Goal: Use online tool/utility: Utilize a website feature to perform a specific function

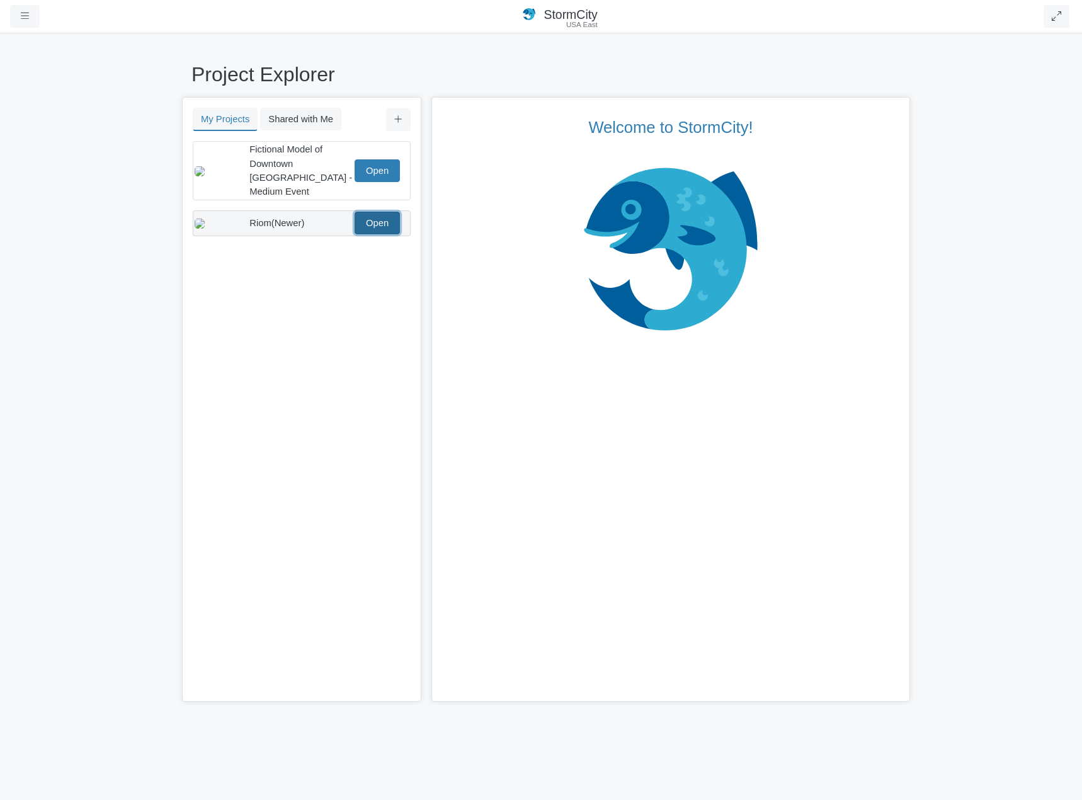
click at [383, 212] on link "Open" at bounding box center [376, 223] width 45 height 23
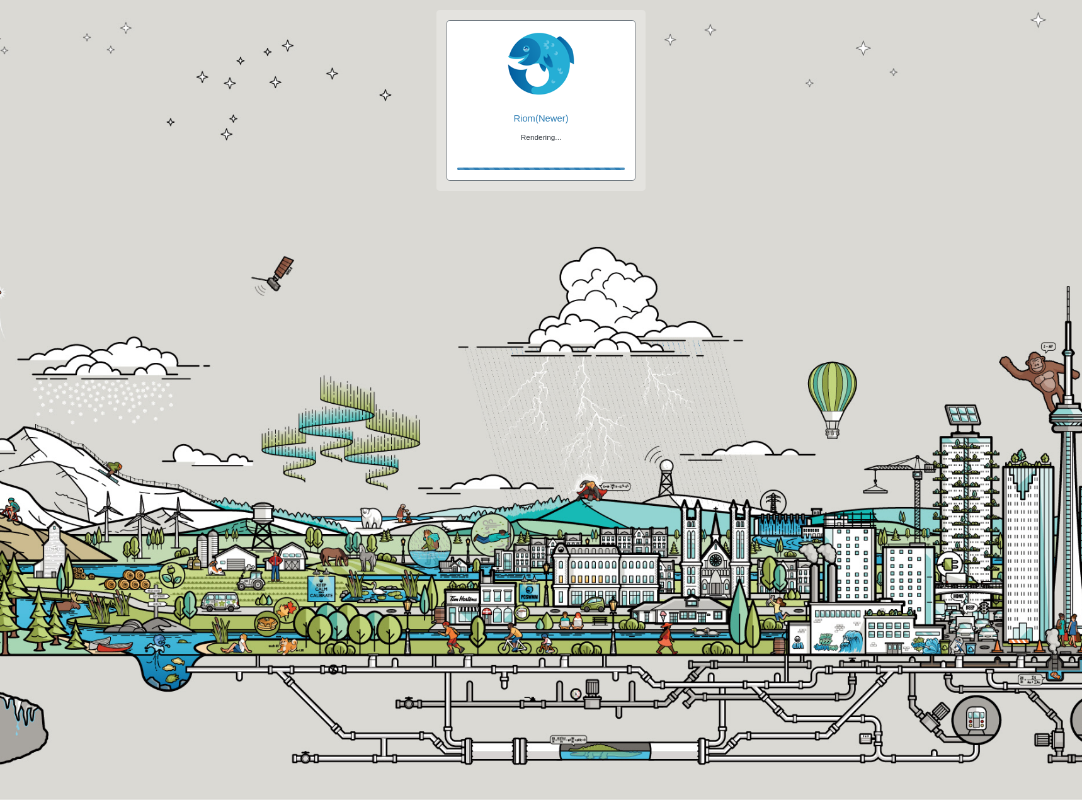
checkbox input "true"
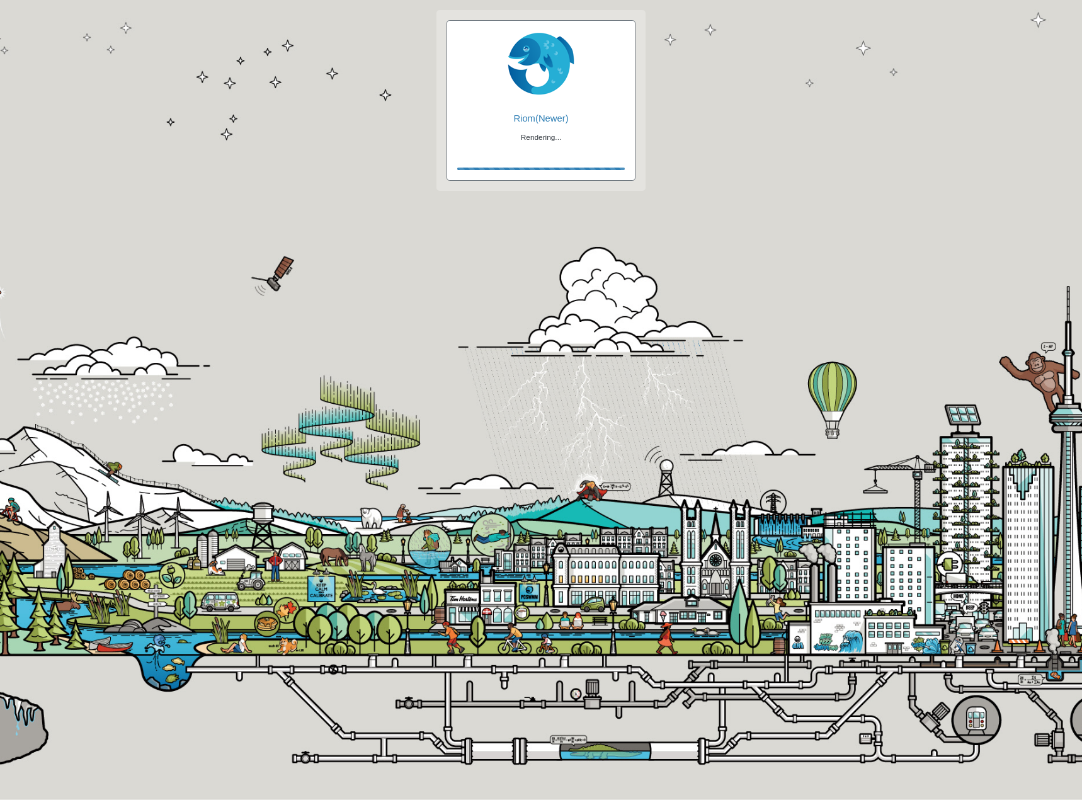
checkbox input "true"
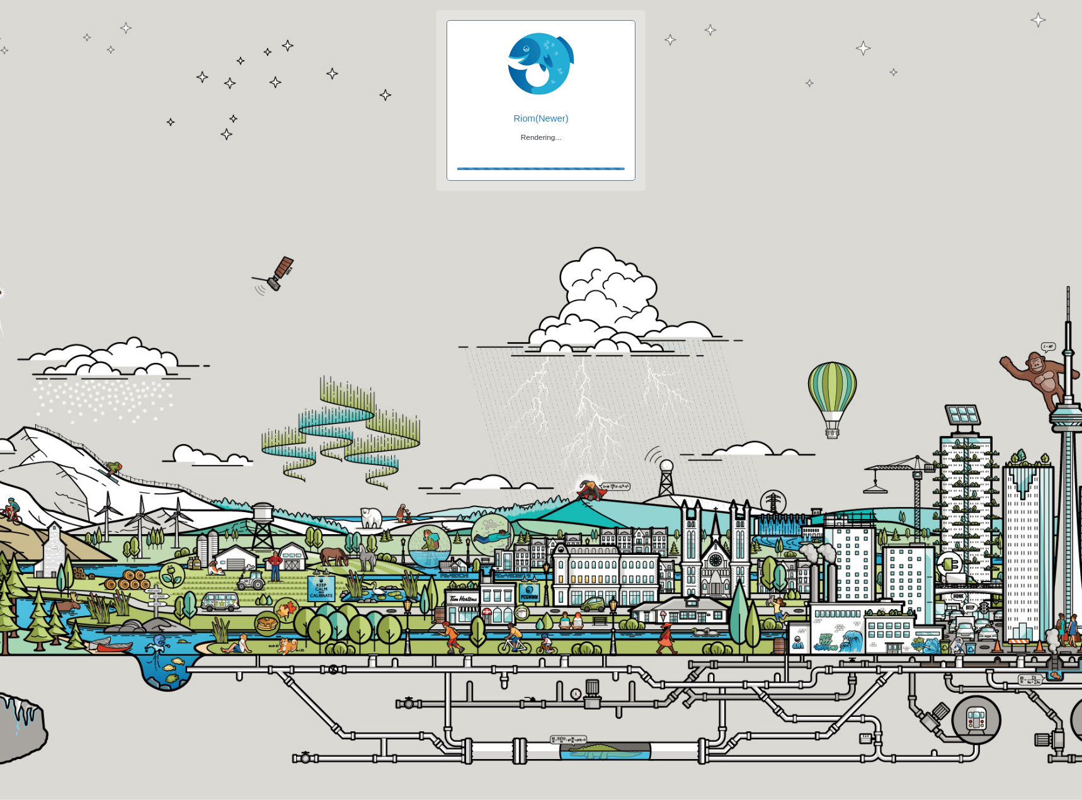
checkbox input "false"
checkbox input "true"
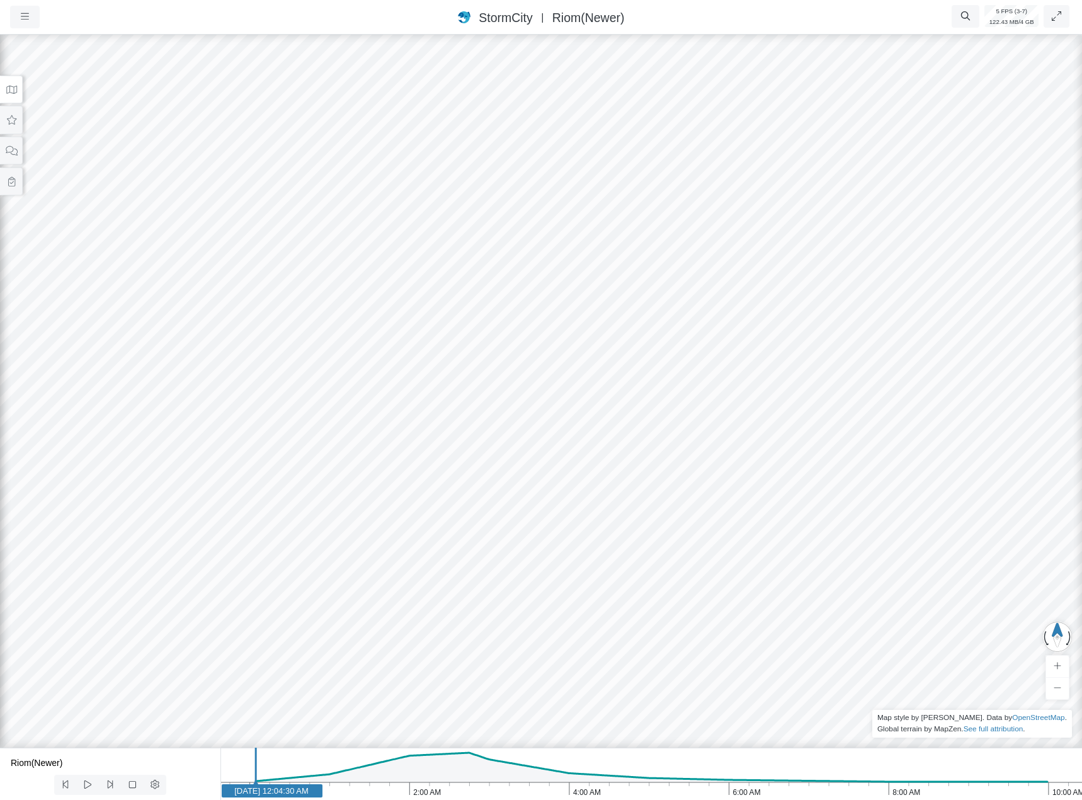
click at [17, 93] on button at bounding box center [11, 90] width 23 height 28
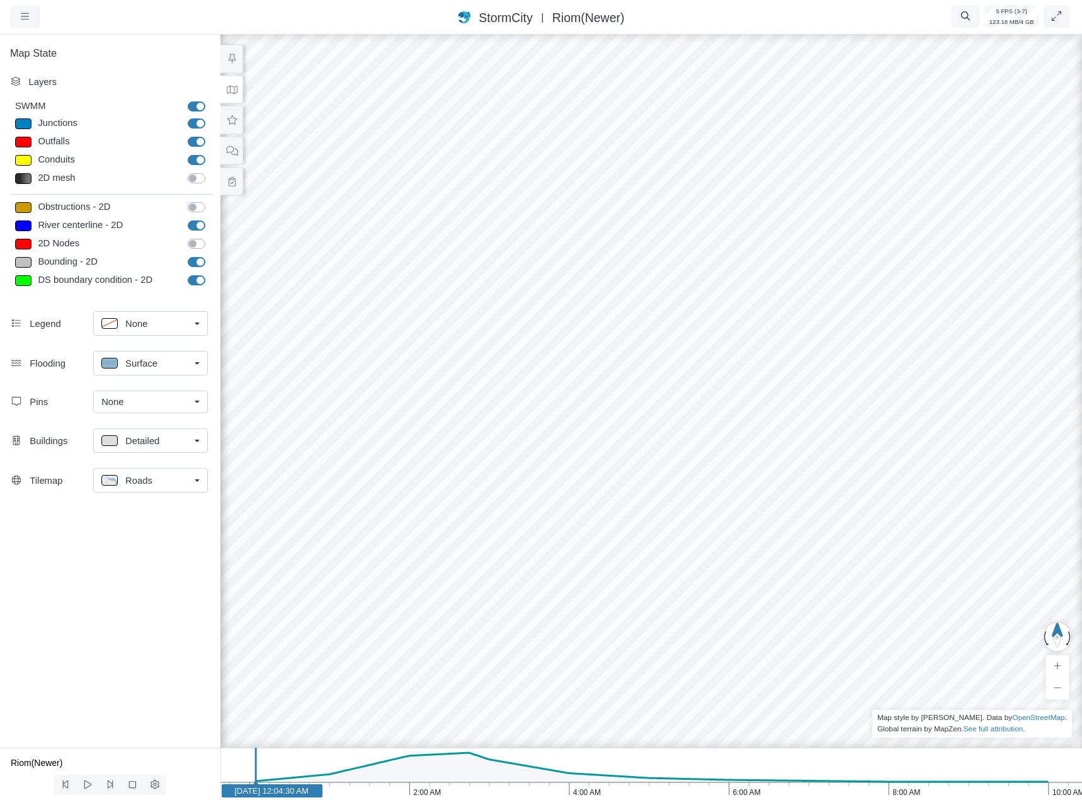
click at [155, 409] on link "None" at bounding box center [150, 401] width 115 height 23
click at [147, 478] on span "Manage Pins..." at bounding box center [132, 477] width 62 height 14
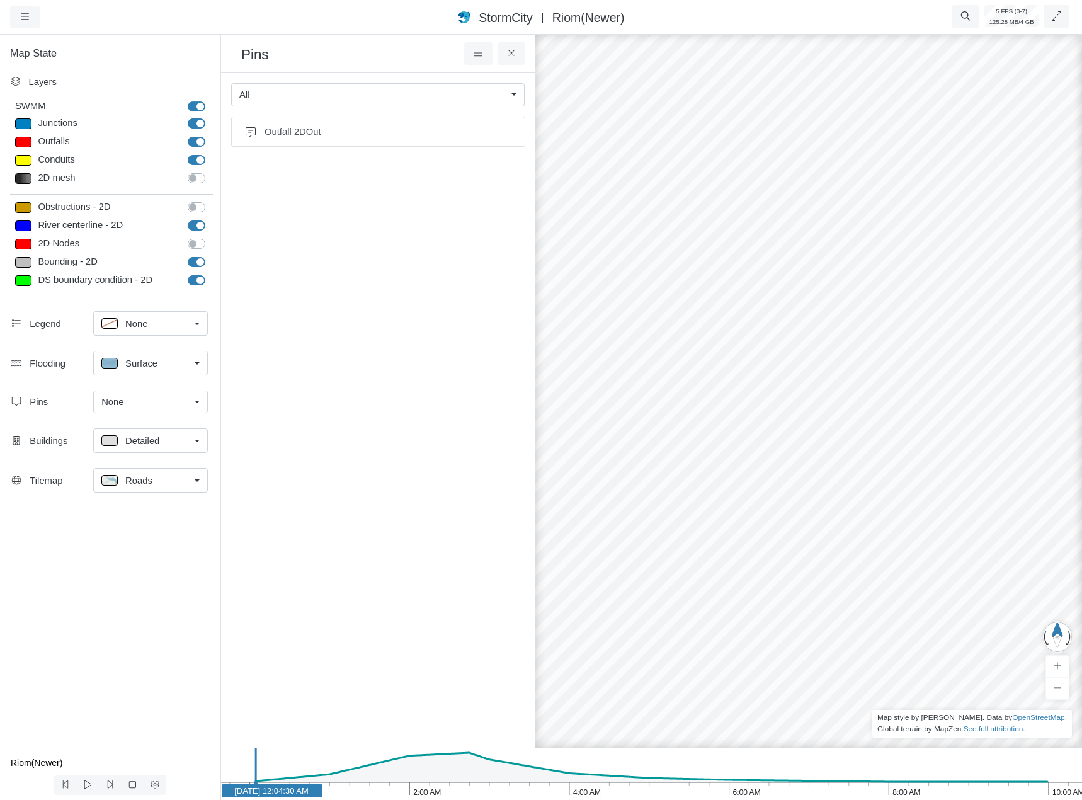
click at [497, 99] on div "All" at bounding box center [372, 95] width 267 height 14
click at [498, 99] on div "All" at bounding box center [372, 95] width 267 height 14
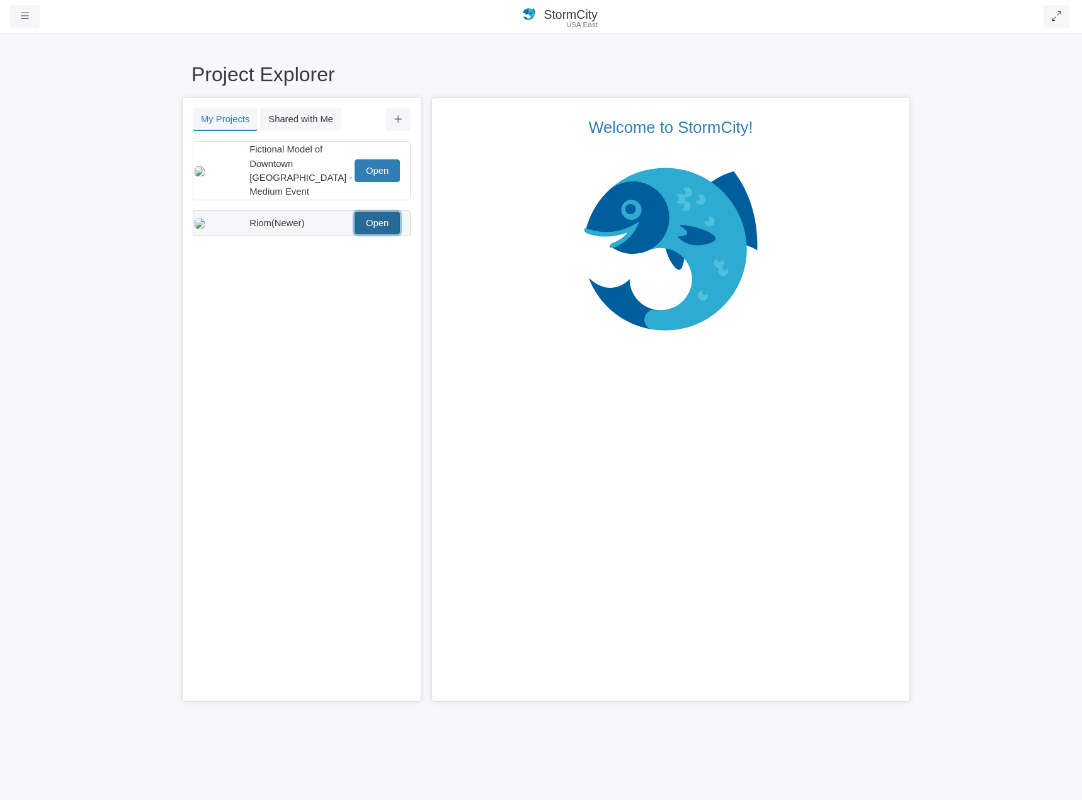
click at [383, 213] on link "Open" at bounding box center [376, 223] width 45 height 23
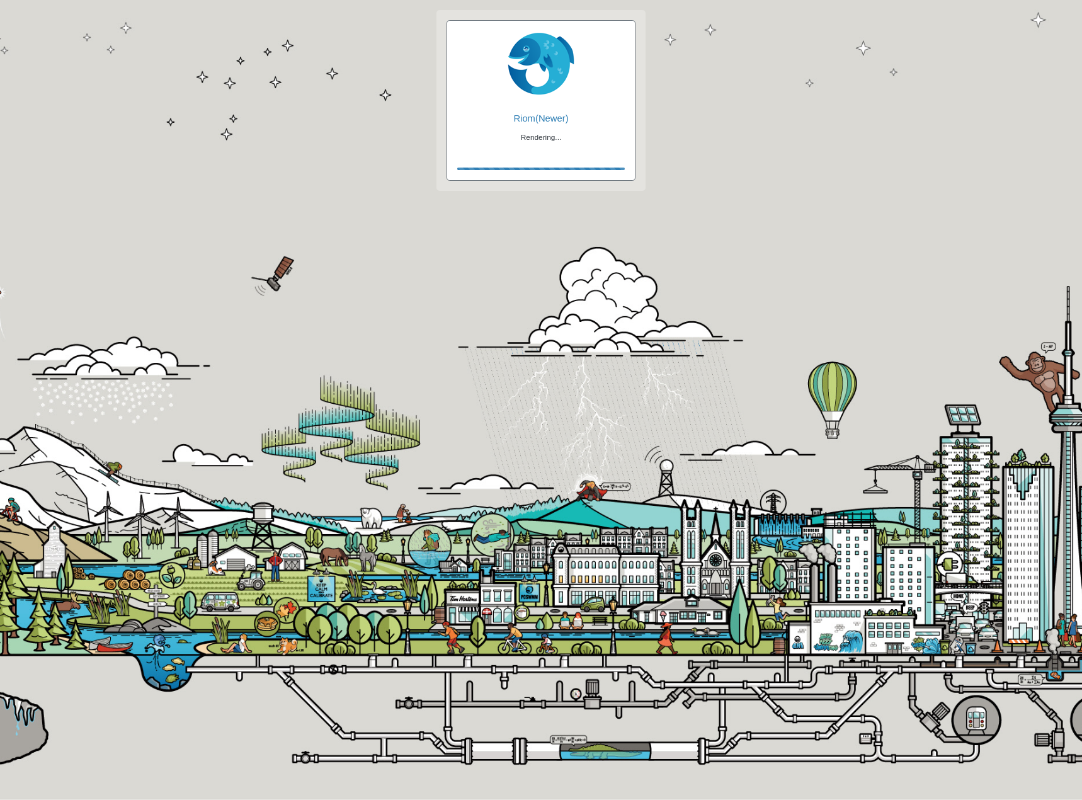
checkbox input "true"
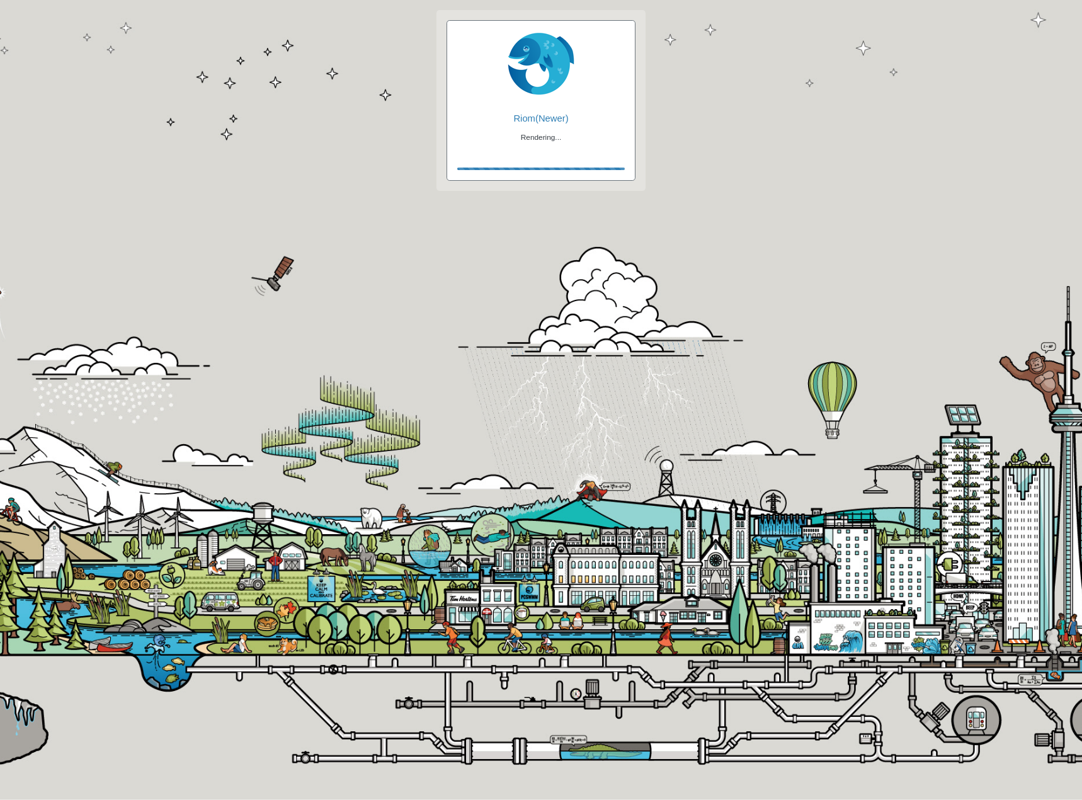
checkbox input "true"
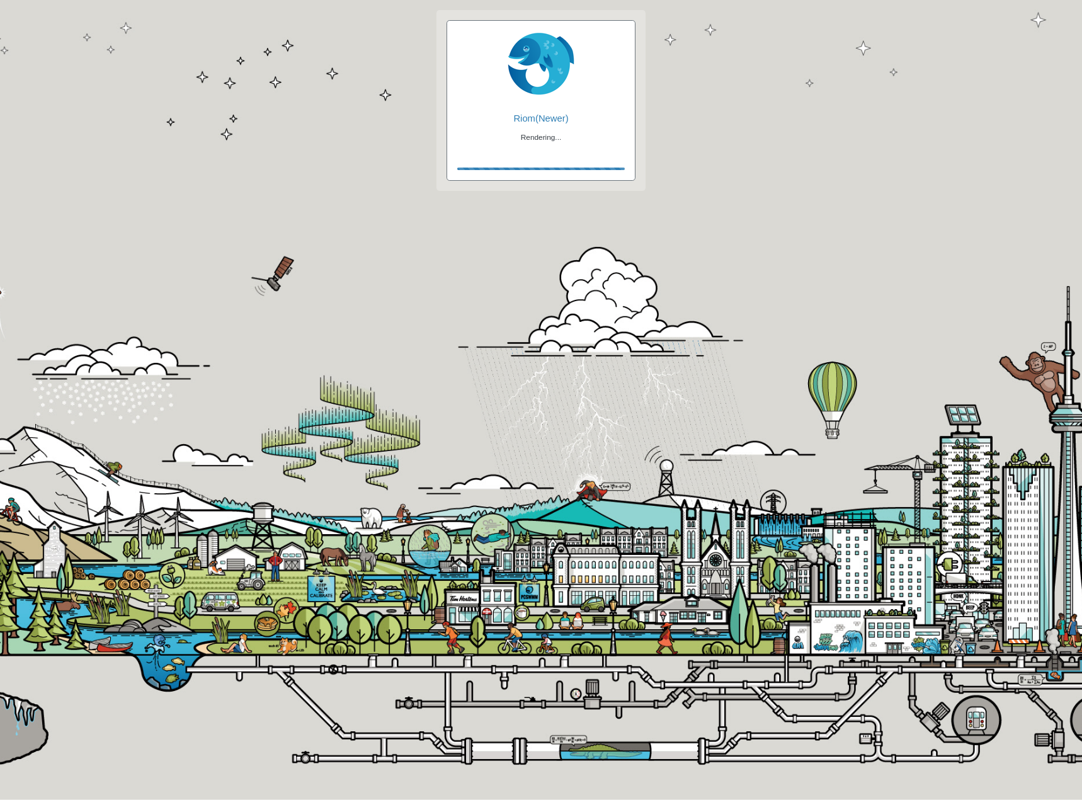
checkbox input "false"
checkbox input "true"
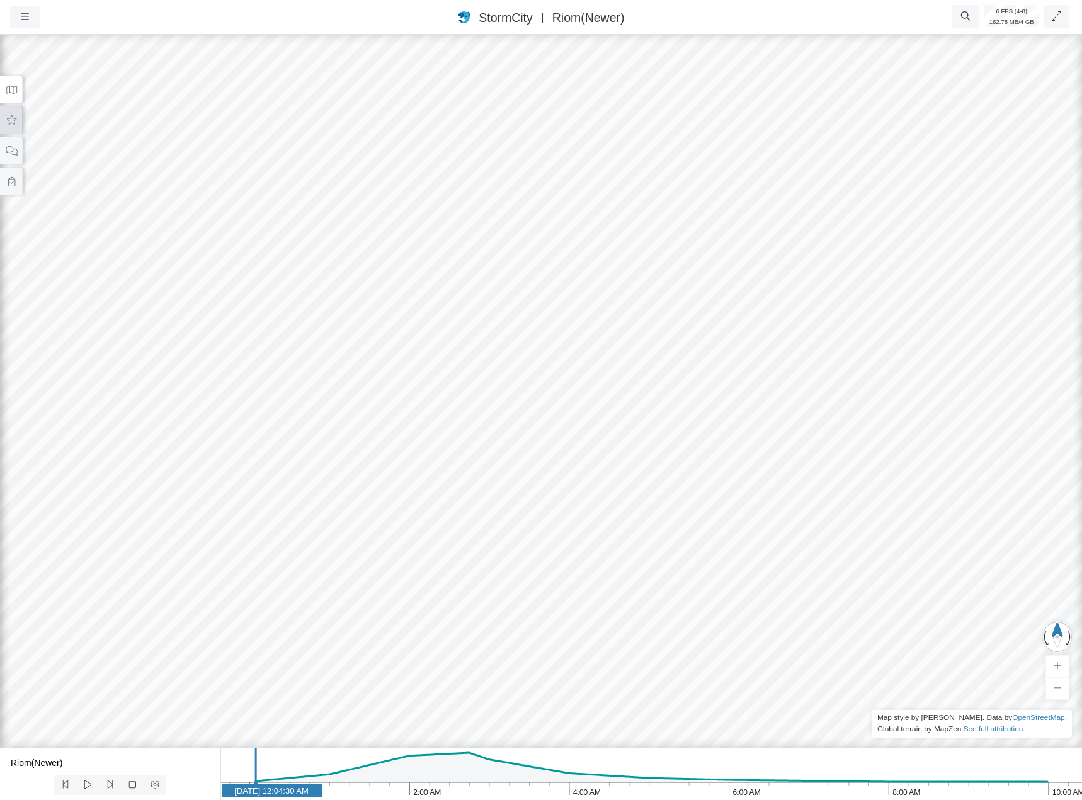
click at [21, 123] on button at bounding box center [11, 120] width 23 height 28
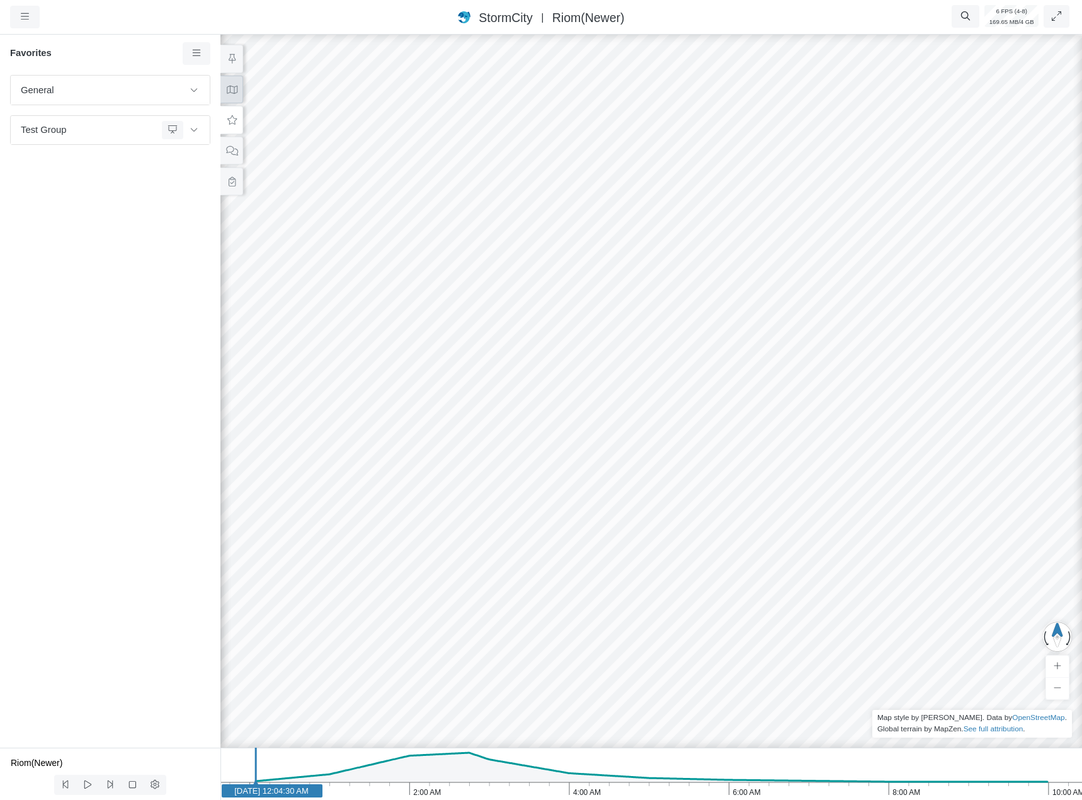
click at [236, 94] on icon at bounding box center [232, 89] width 12 height 9
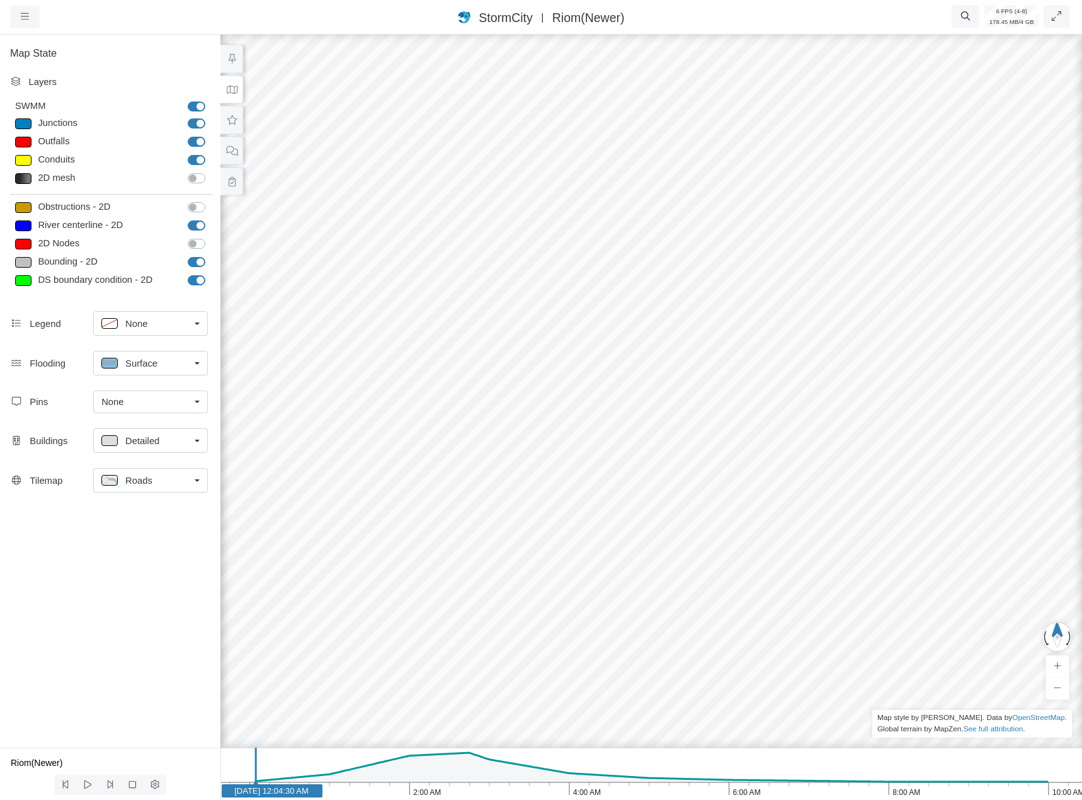
drag, startPoint x: 650, startPoint y: 431, endPoint x: 652, endPoint y: 353, distance: 77.5
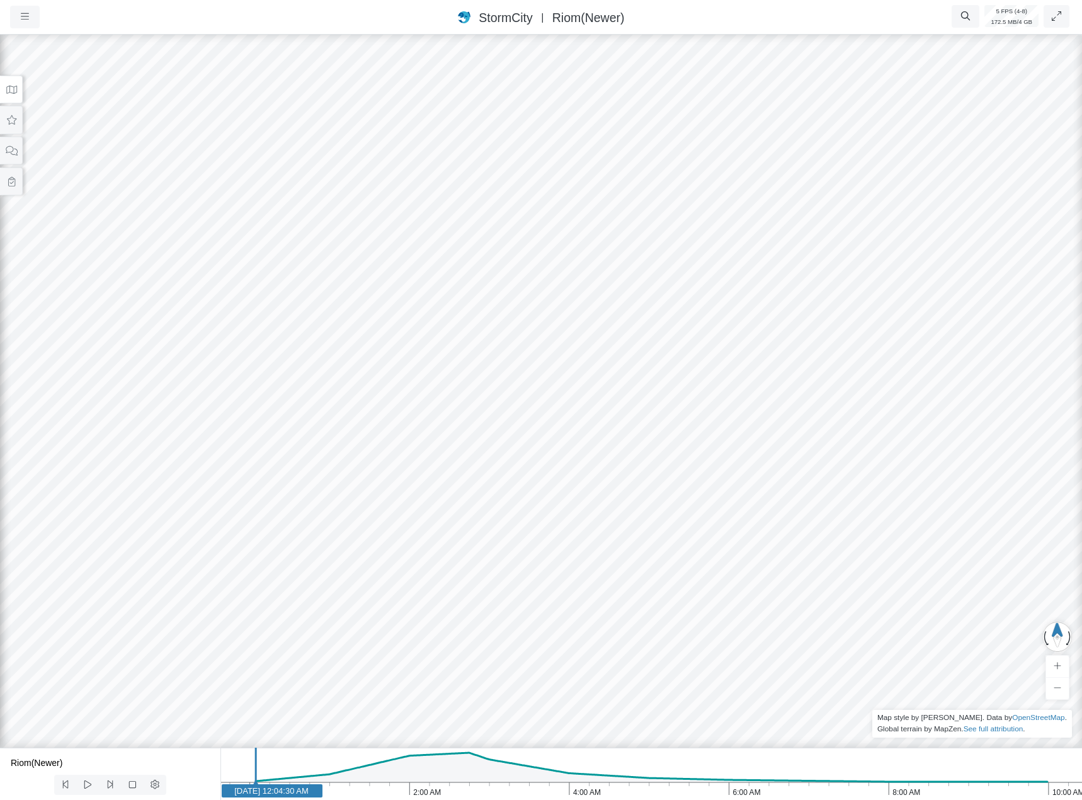
click at [13, 91] on icon at bounding box center [12, 89] width 12 height 9
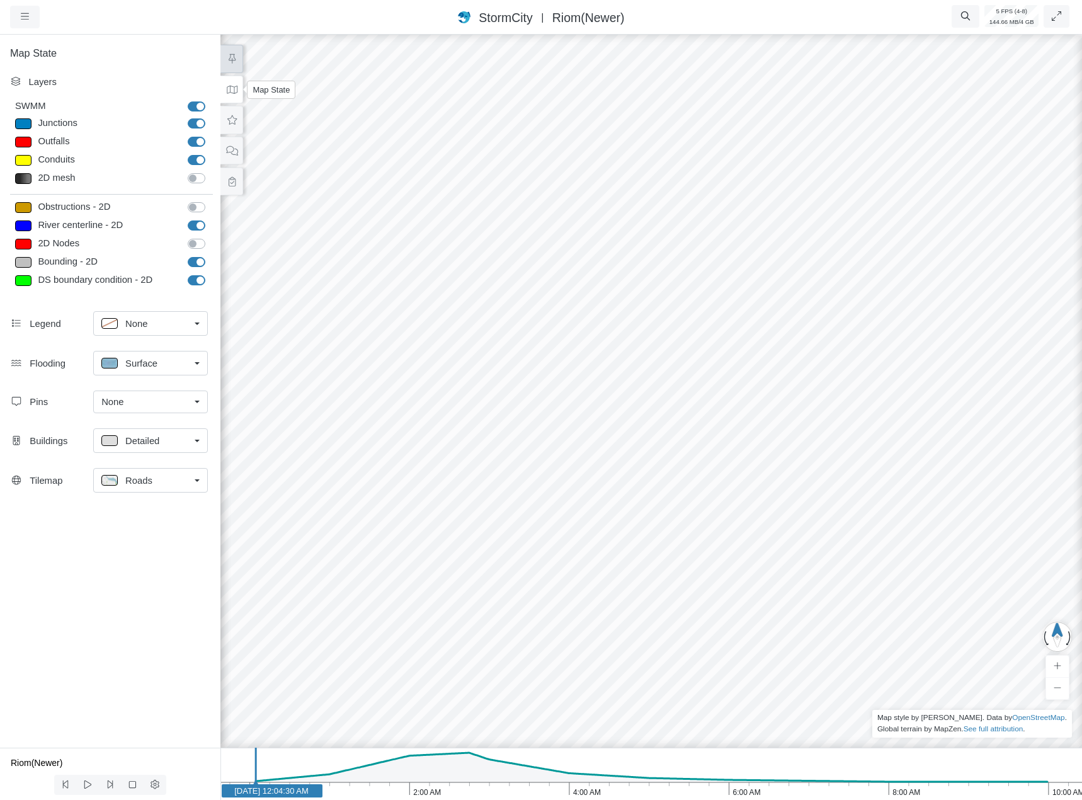
click at [238, 69] on button at bounding box center [231, 59] width 23 height 28
click at [141, 411] on link "None" at bounding box center [150, 401] width 115 height 23
click at [145, 473] on span "Manage Pins..." at bounding box center [132, 477] width 62 height 14
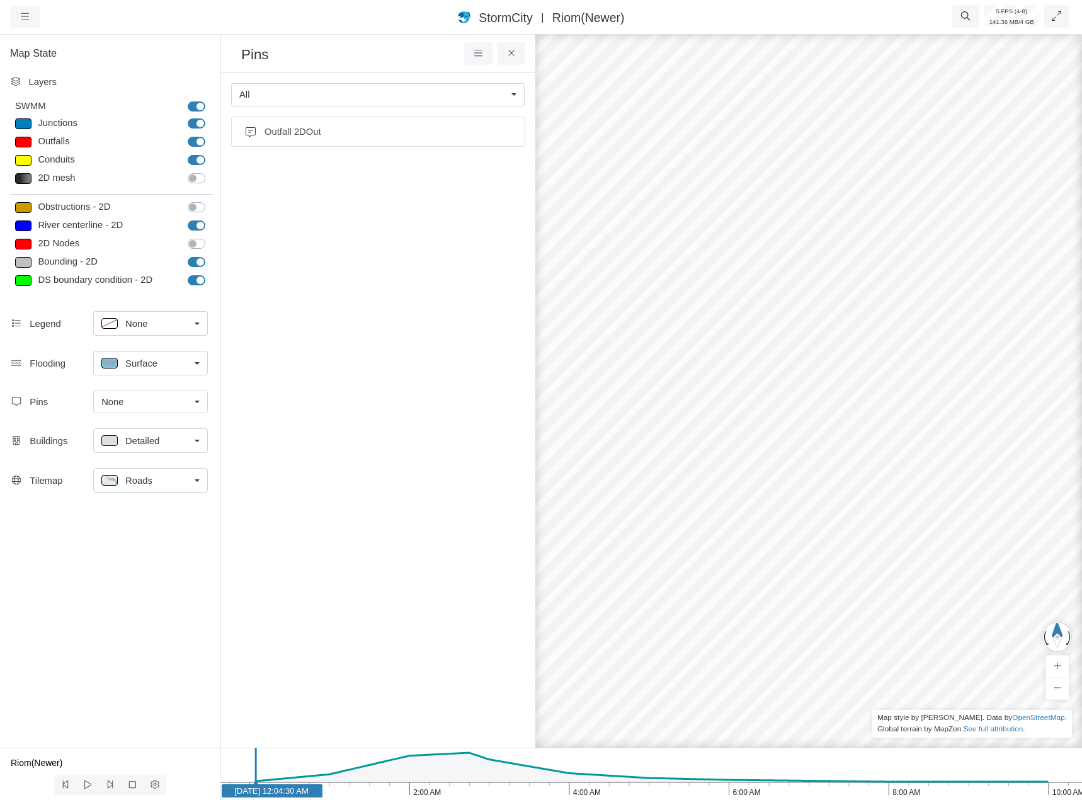
click at [427, 93] on div "All" at bounding box center [372, 95] width 267 height 14
click at [341, 230] on ul "Outfall 2DOut" at bounding box center [378, 416] width 294 height 601
click at [372, 134] on span "Outfall 2DOut" at bounding box center [387, 132] width 247 height 14
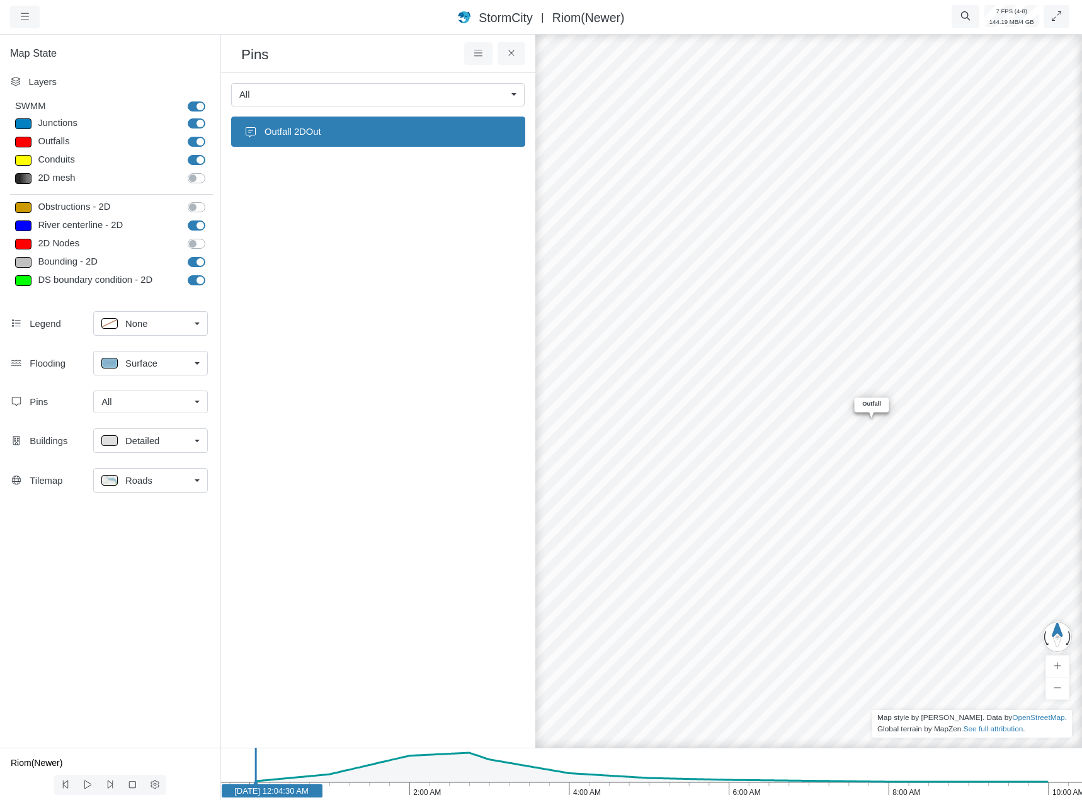
click at [347, 270] on ul "Outfall 2DOut" at bounding box center [378, 416] width 294 height 601
